Goal: Find specific page/section: Find specific page/section

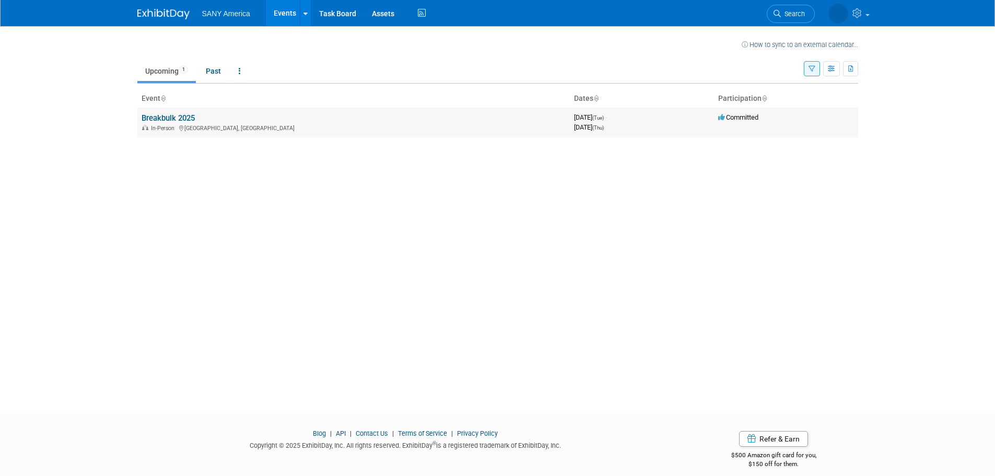
click at [166, 119] on link "Breakbulk 2025" at bounding box center [168, 117] width 53 height 9
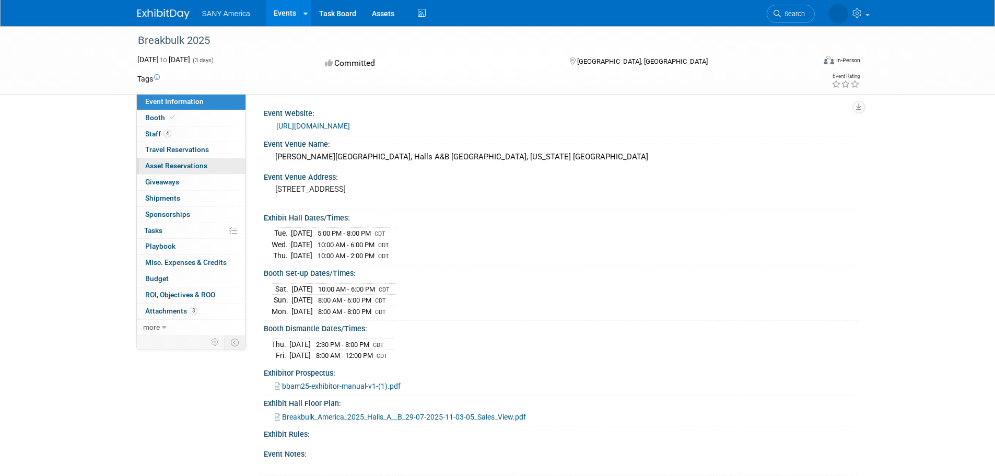
click at [182, 167] on span "Asset Reservations 0" at bounding box center [176, 165] width 62 height 8
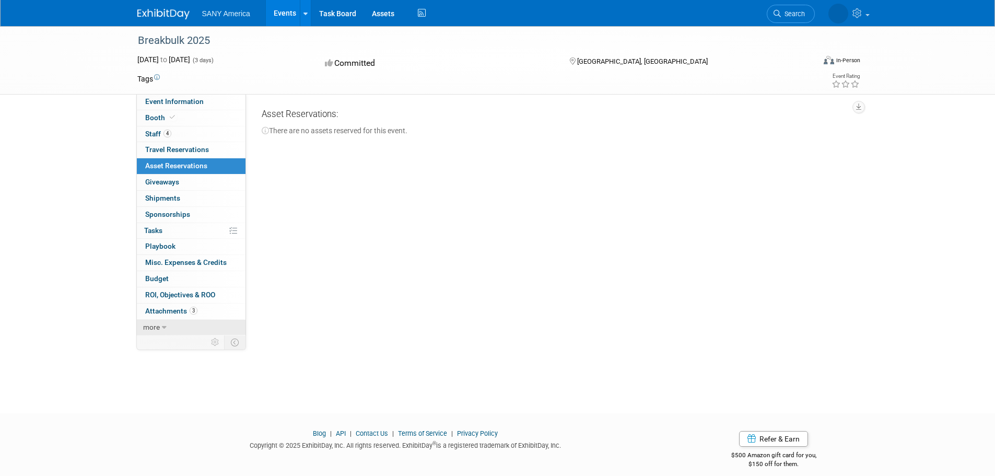
click at [169, 327] on link "more" at bounding box center [191, 328] width 109 height 16
click at [192, 97] on span "Event Information" at bounding box center [174, 101] width 59 height 8
